Goal: Connect with others: Establish contact or relationships with other users

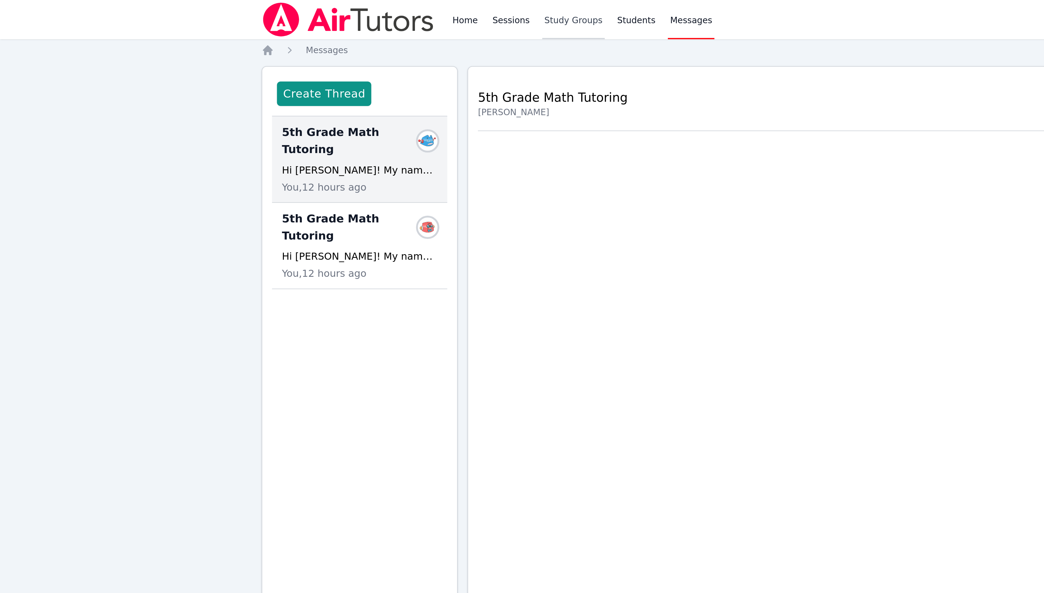
click at [285, 10] on link "Study Groups" at bounding box center [285, 10] width 31 height 20
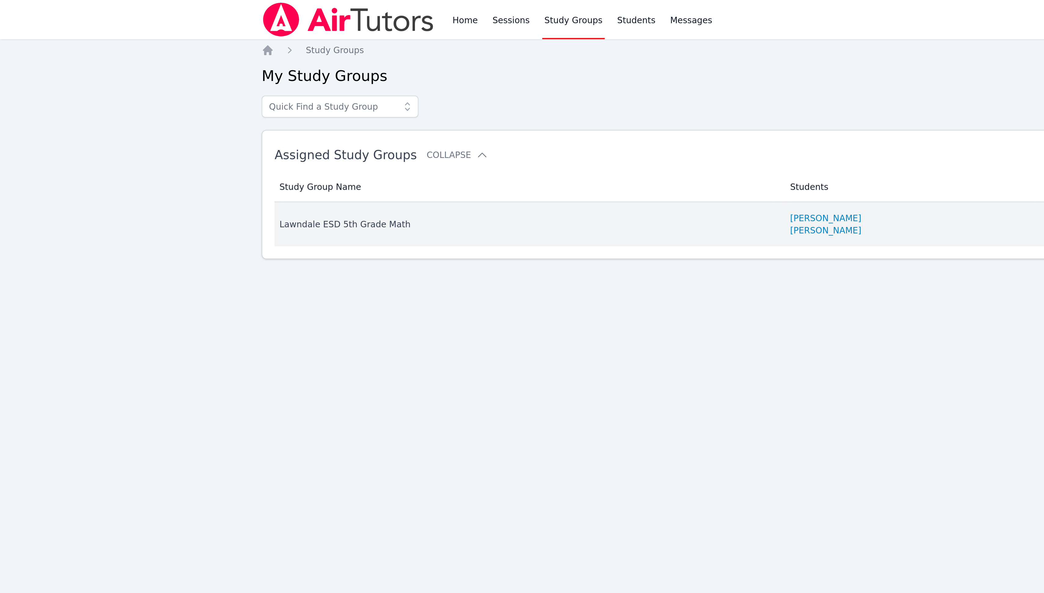
click at [178, 112] on div "Lawndale ESD 5th Grade Math" at bounding box center [262, 112] width 247 height 6
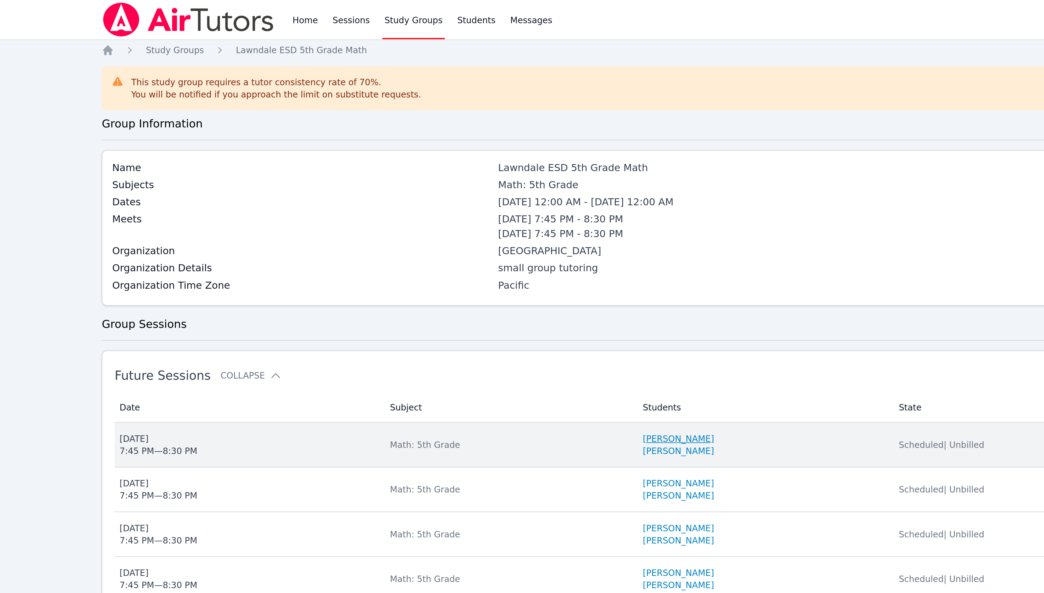
click at [434, 221] on link "[PERSON_NAME]" at bounding box center [417, 219] width 35 height 6
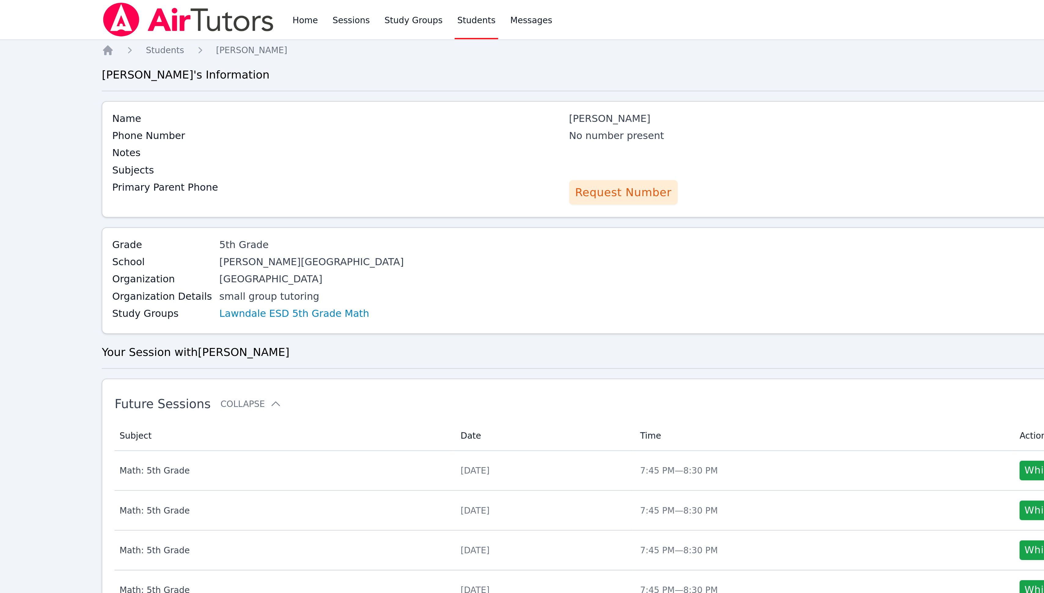
click at [395, 98] on span "Request Number" at bounding box center [391, 96] width 48 height 9
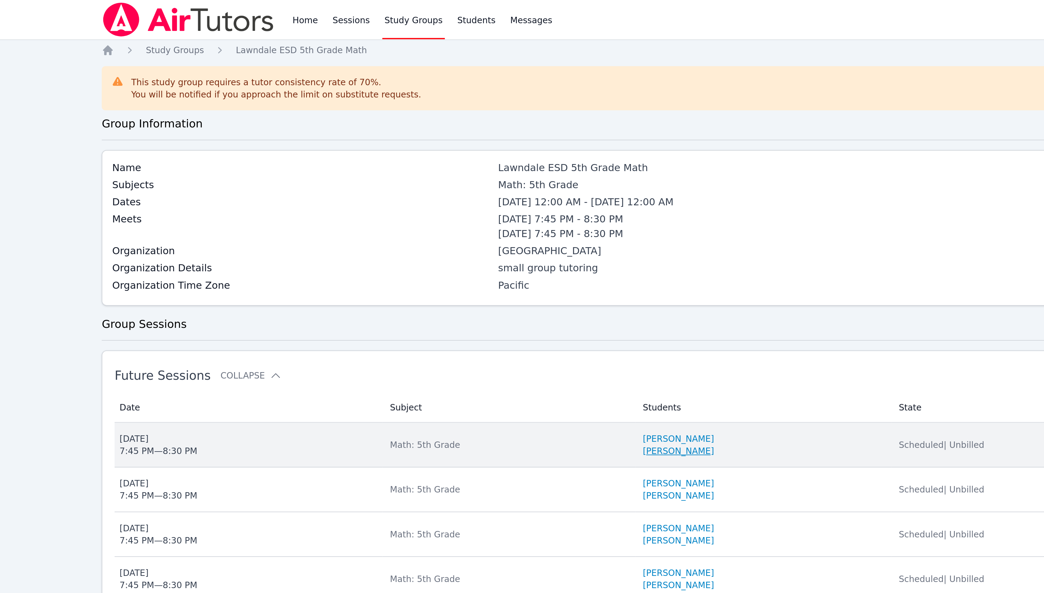
click at [413, 228] on link "[PERSON_NAME]" at bounding box center [417, 225] width 35 height 6
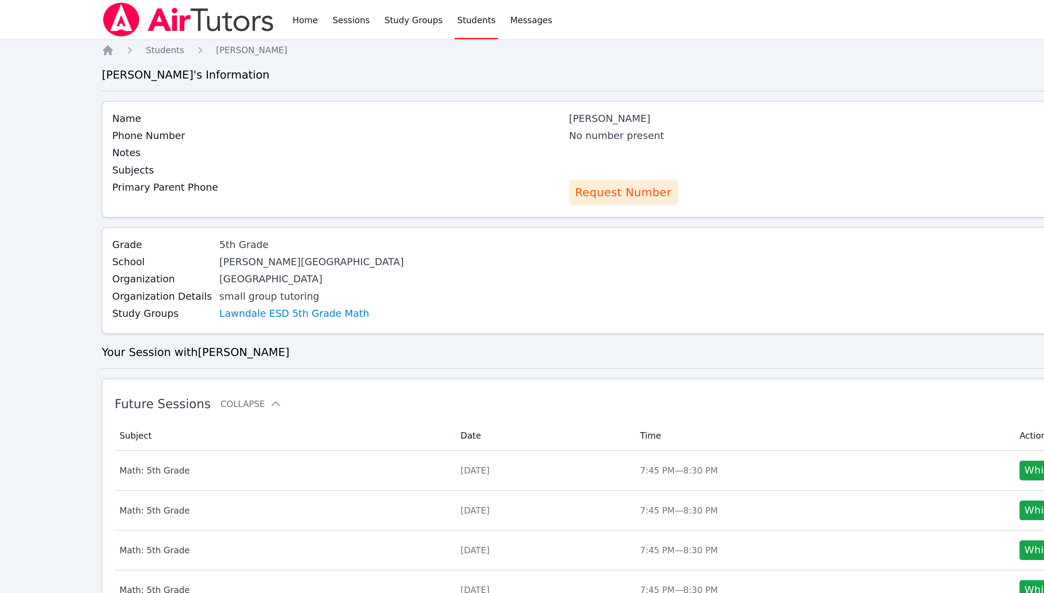
click at [379, 97] on span "Request Number" at bounding box center [391, 96] width 48 height 9
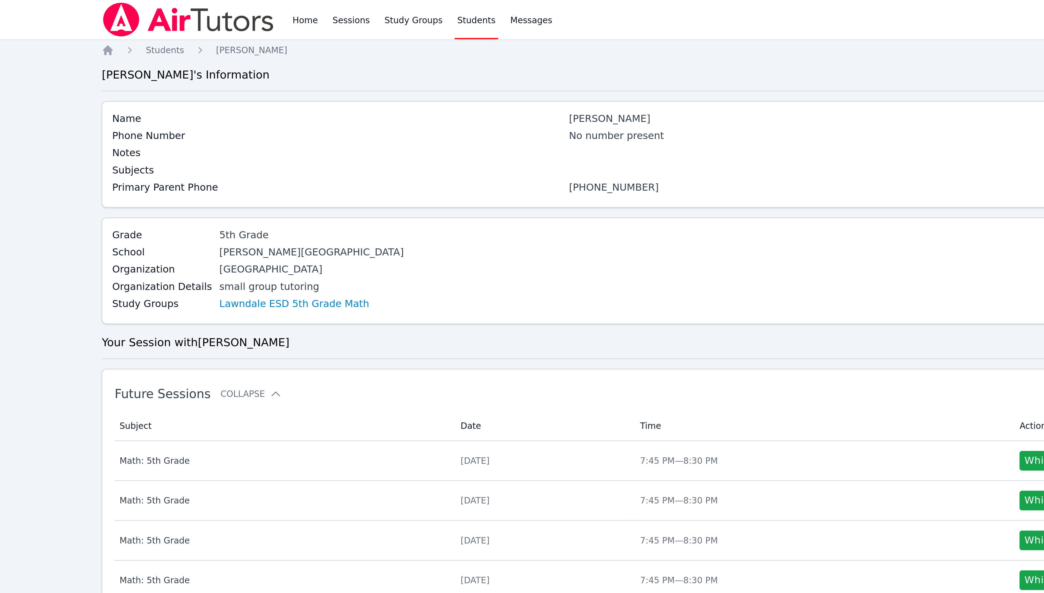
click at [388, 96] on link "(850) 809-8247" at bounding box center [386, 93] width 45 height 6
drag, startPoint x: 412, startPoint y: 93, endPoint x: 361, endPoint y: 96, distance: 51.7
click at [361, 96] on div "Primary Parent Phone (850) 809-8247" at bounding box center [473, 94] width 675 height 9
click at [382, 92] on link "(850) 809-8247" at bounding box center [386, 93] width 45 height 6
copy div "(850) 809-8247"
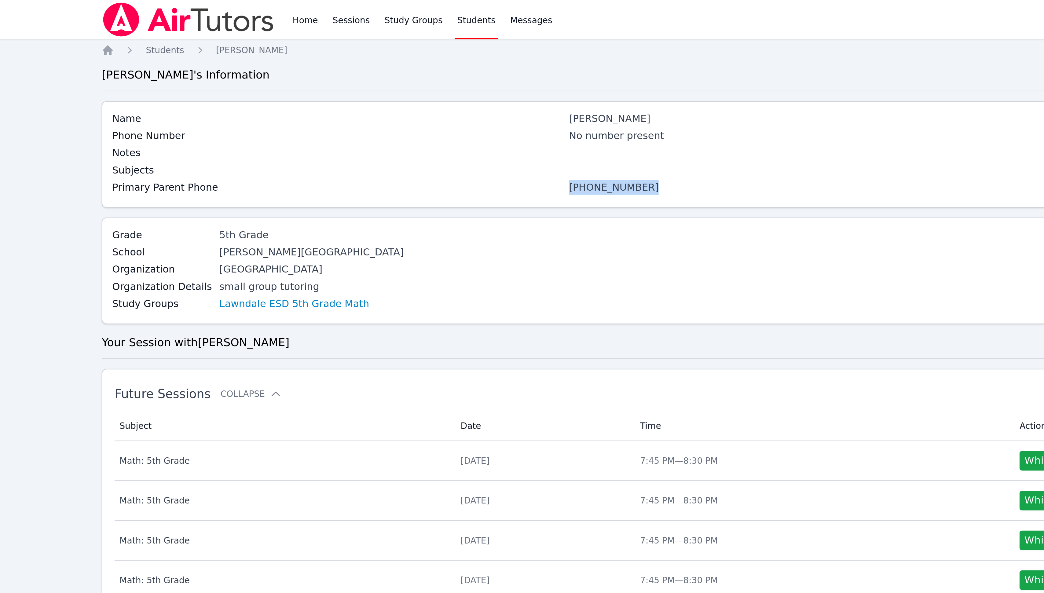
click at [441, 94] on div "(850) 809-8247" at bounding box center [587, 93] width 447 height 7
click at [335, 11] on span "Messages" at bounding box center [344, 10] width 21 height 6
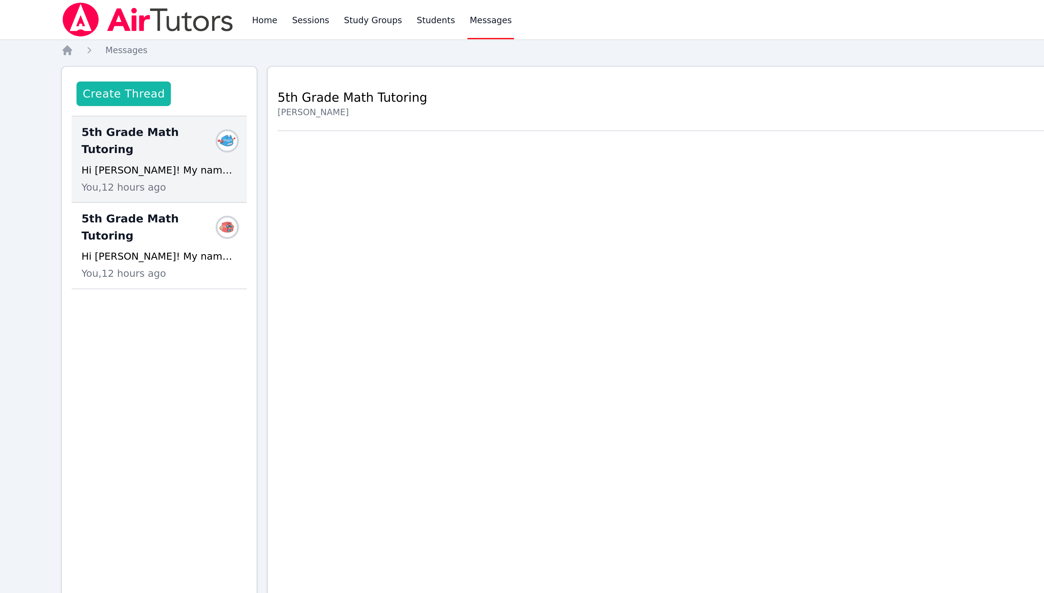
click at [168, 46] on button "Create Thread" at bounding box center [161, 47] width 47 height 12
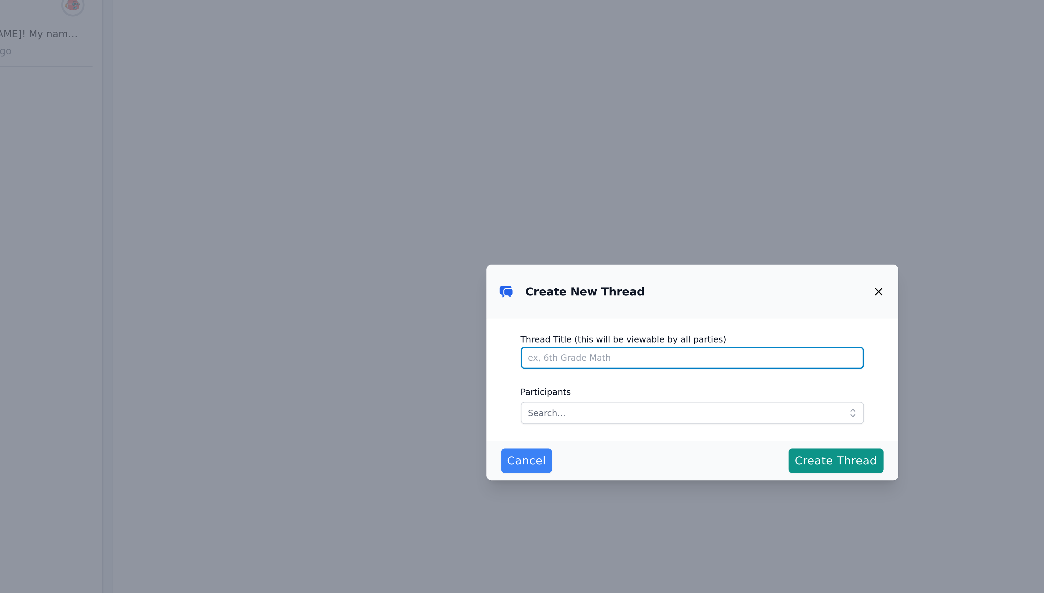
click at [543, 287] on input "Thread Title (this will be viewable by all parties)" at bounding box center [522, 289] width 171 height 11
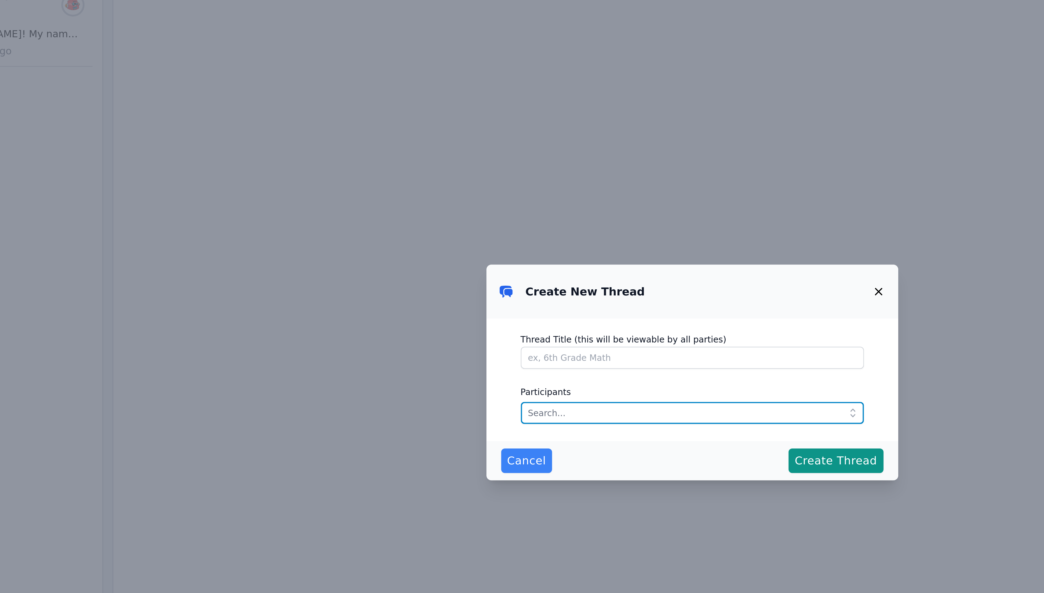
click at [521, 314] on input "text" at bounding box center [522, 316] width 171 height 11
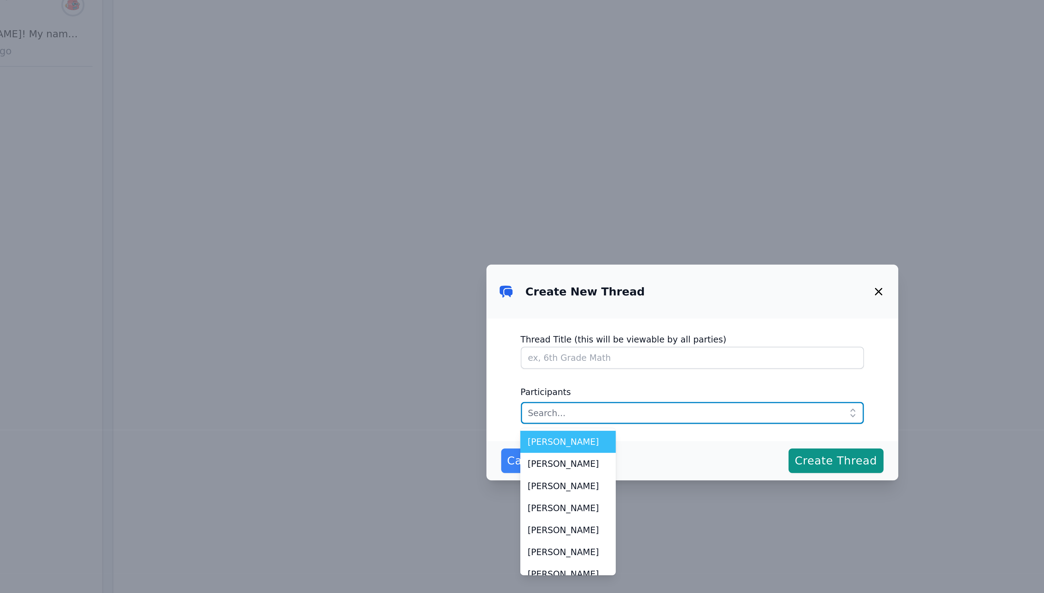
paste input "(850) 809-8247"
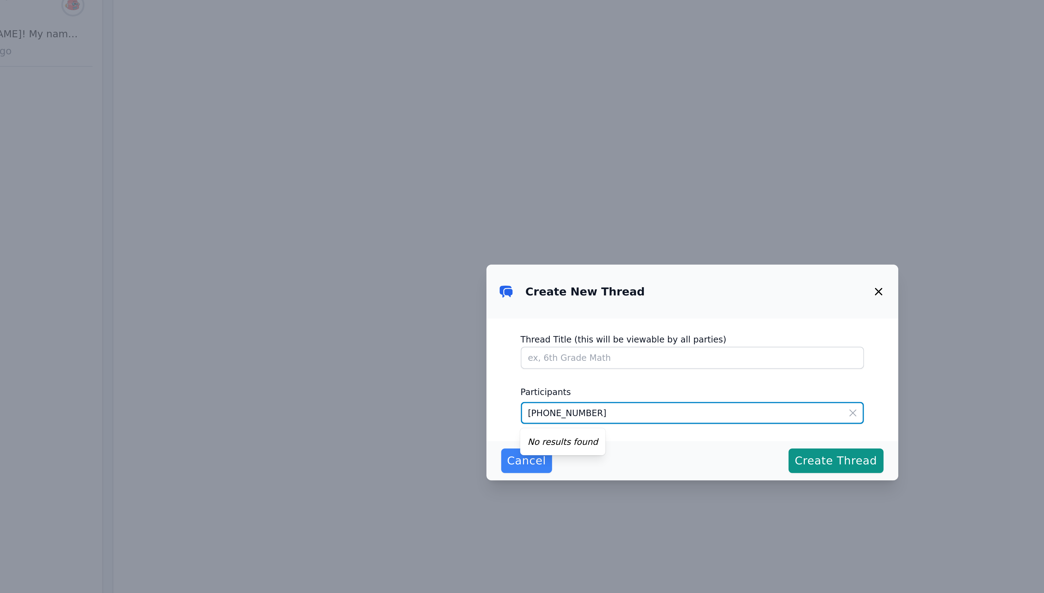
type input "(850) 809-8247"
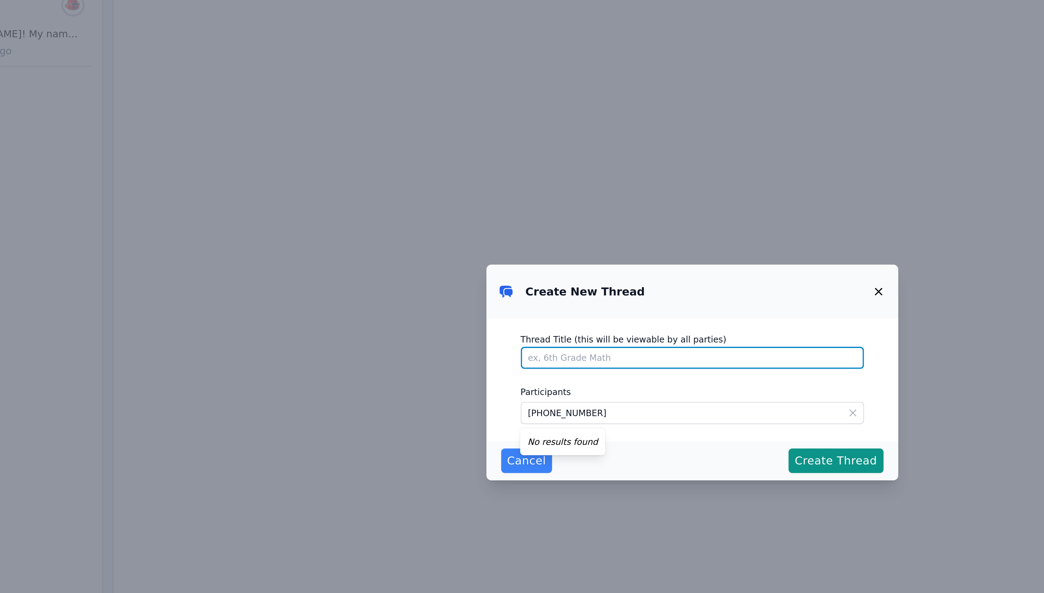
click at [506, 289] on input "Thread Title (this will be viewable by all parties)" at bounding box center [522, 289] width 171 height 11
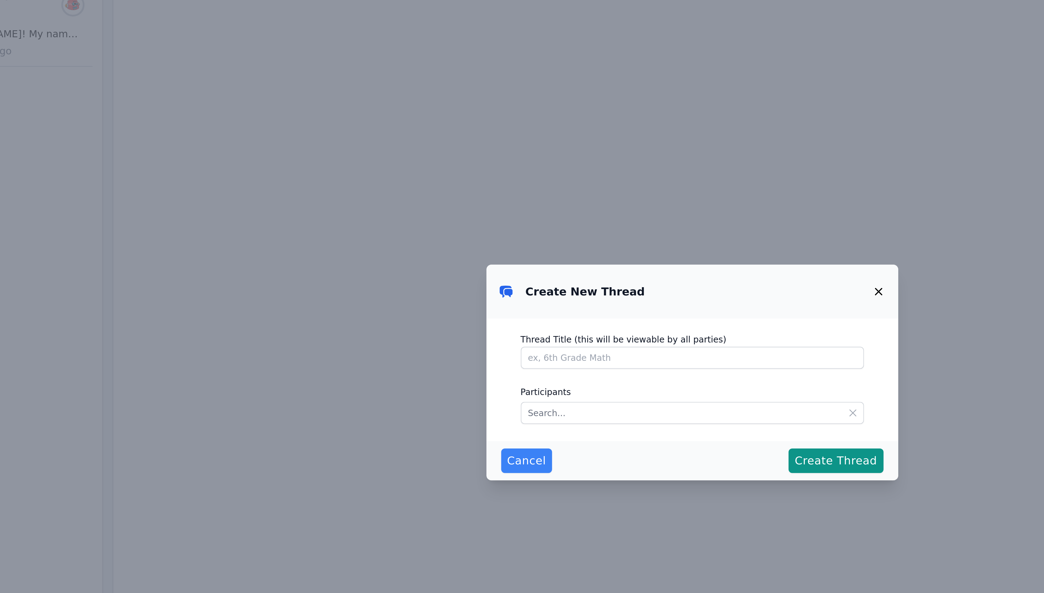
click at [617, 255] on icon "button" at bounding box center [614, 256] width 7 height 7
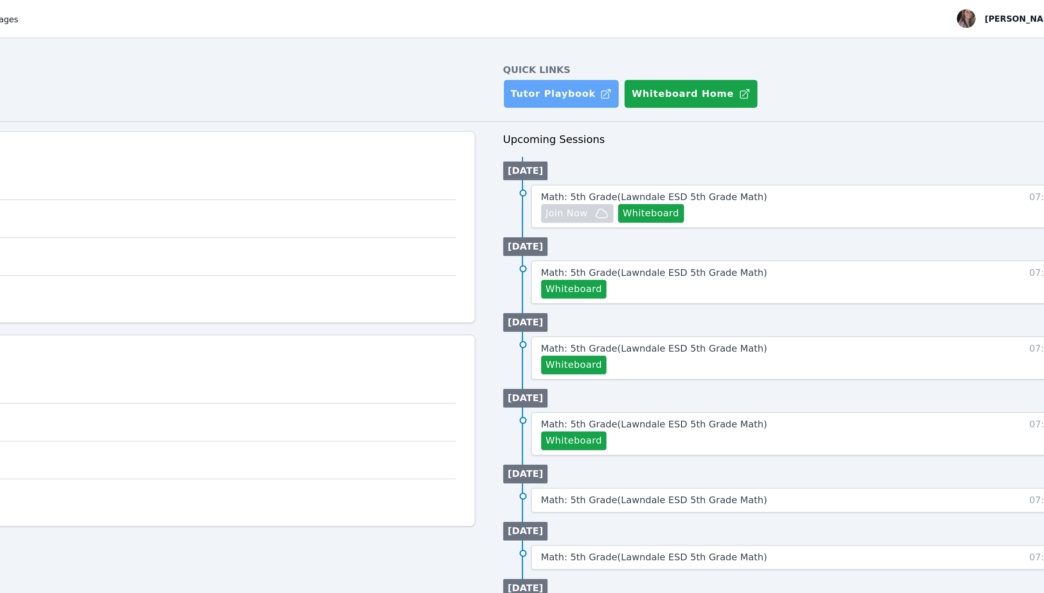
click at [625, 46] on link "Tutor Playbook" at bounding box center [639, 49] width 61 height 15
